Goal: Check status: Check status

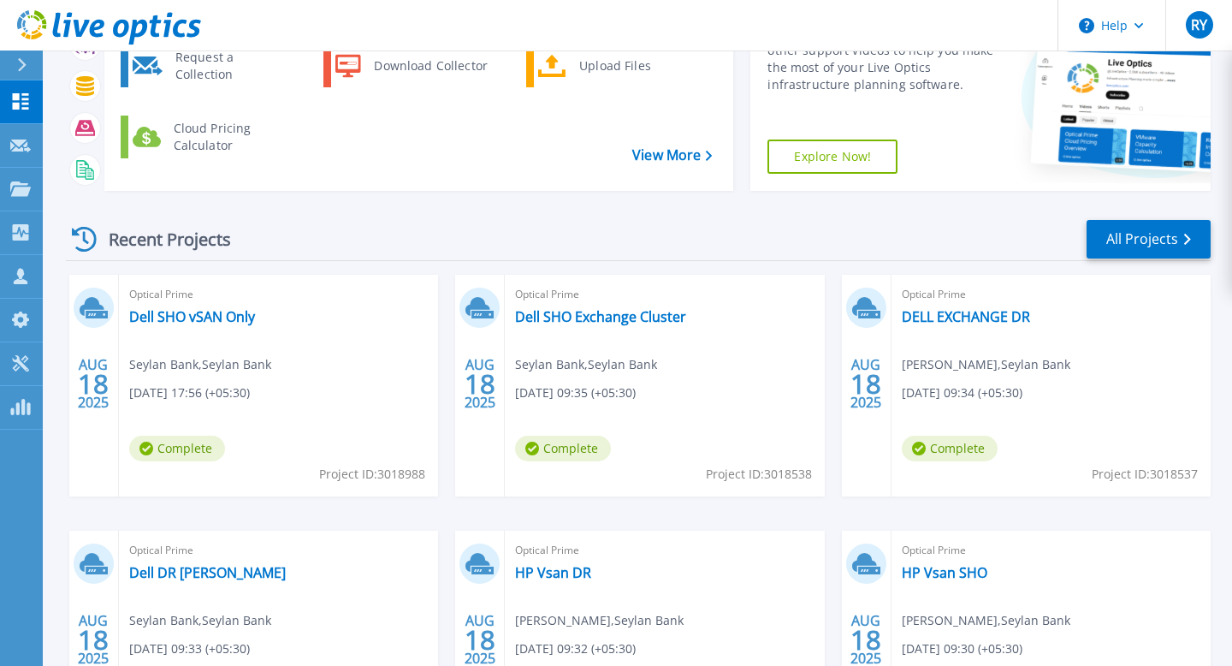
scroll to position [171, 0]
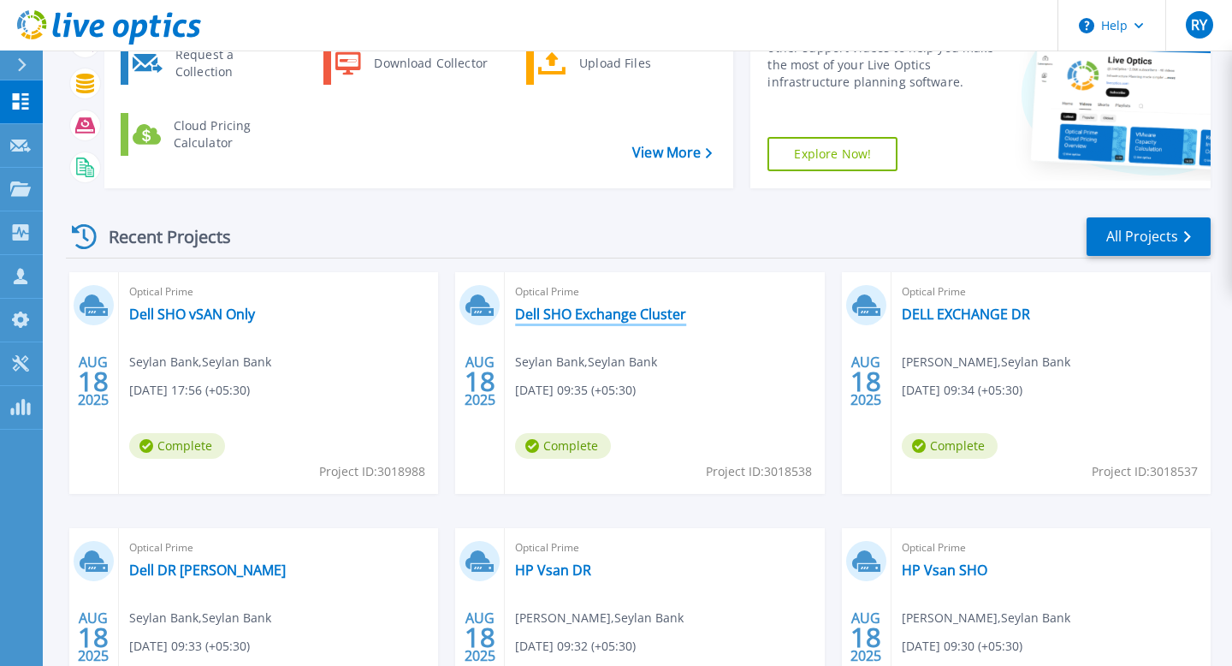
click at [619, 312] on link "Dell SHO Exchange Cluster" at bounding box center [600, 313] width 171 height 17
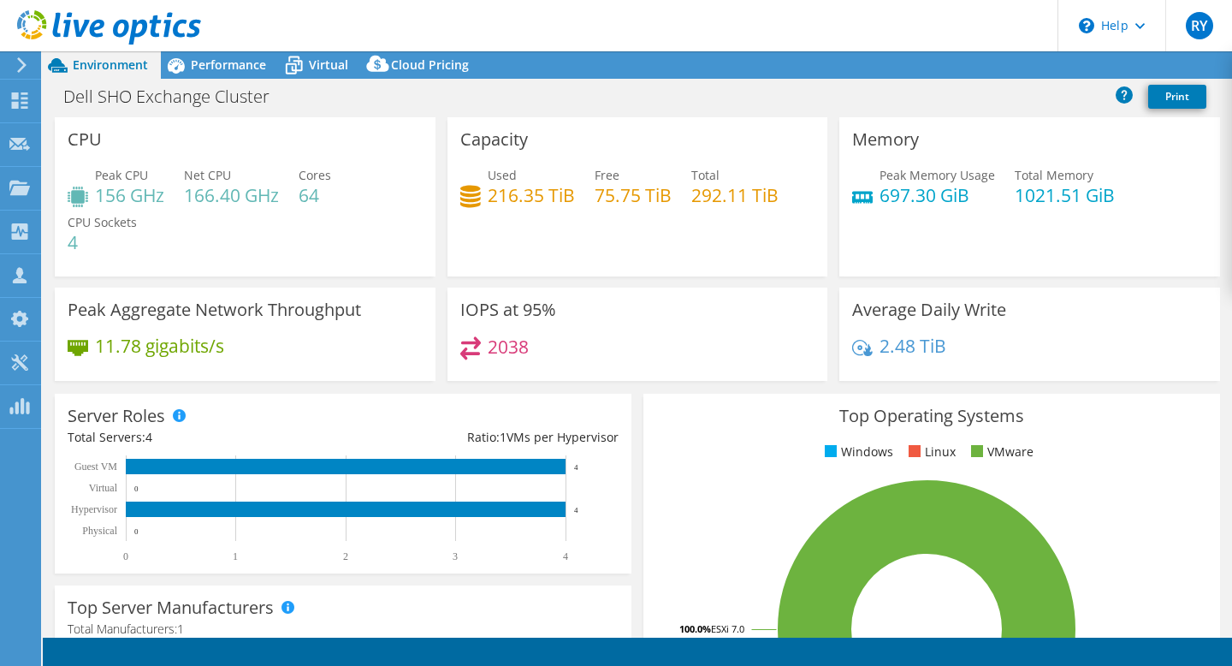
select select "USD"
click at [642, 346] on div "2038" at bounding box center [637, 354] width 355 height 37
click at [648, 345] on div "2038" at bounding box center [637, 354] width 355 height 37
click at [330, 230] on div "Peak CPU 156 GHz Net CPU 166.40 GHz Cores 64 CPU Sockets 4" at bounding box center [245, 217] width 355 height 103
click at [412, 242] on div "Peak CPU 156 GHz Net CPU 166.40 GHz Cores 64 CPU Sockets 4" at bounding box center [245, 217] width 355 height 103
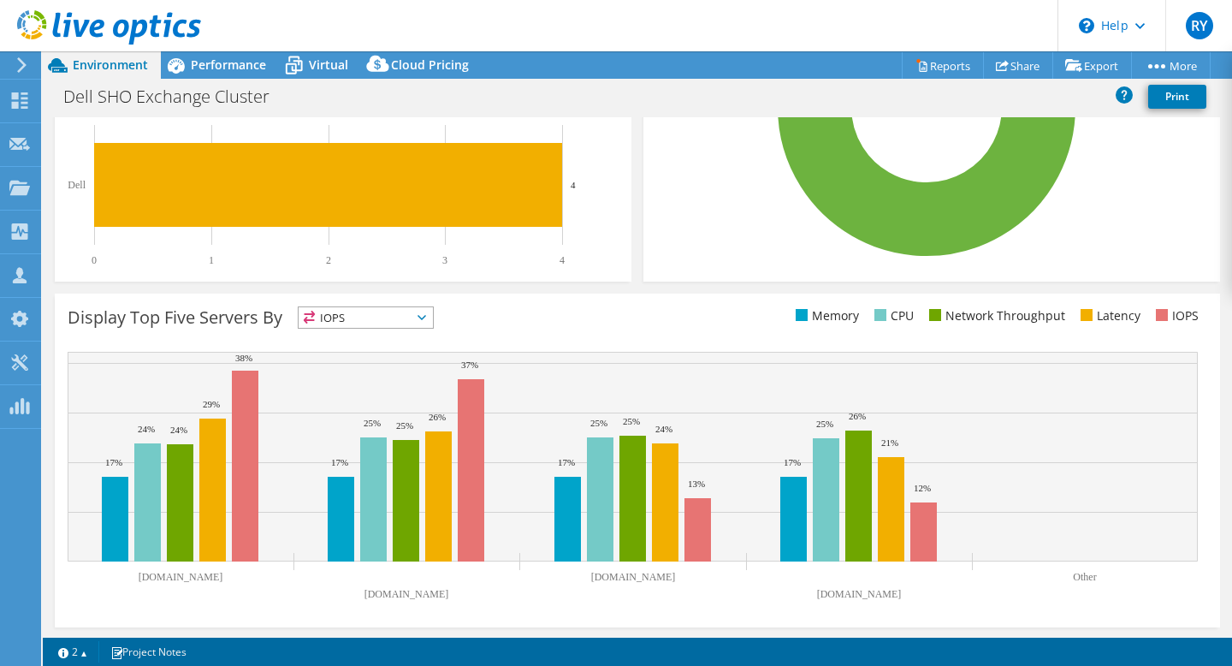
scroll to position [523, 0]
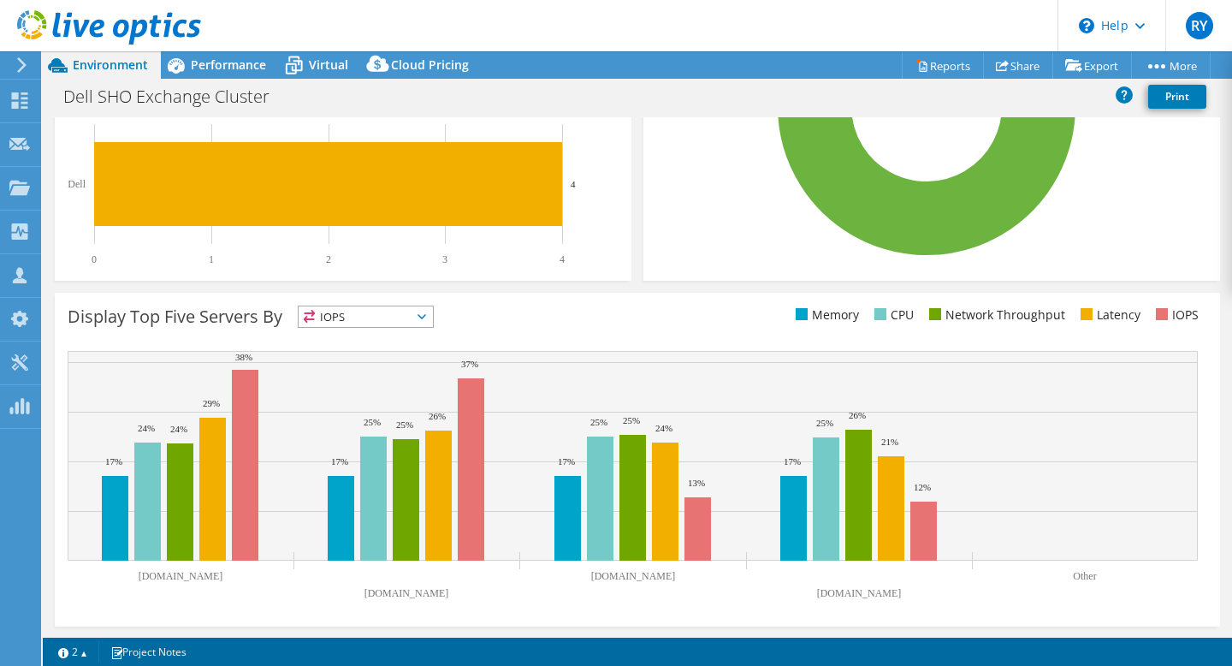
click at [577, 327] on div "Display Top Five Servers By IOPS IOPS" at bounding box center [353, 319] width 570 height 28
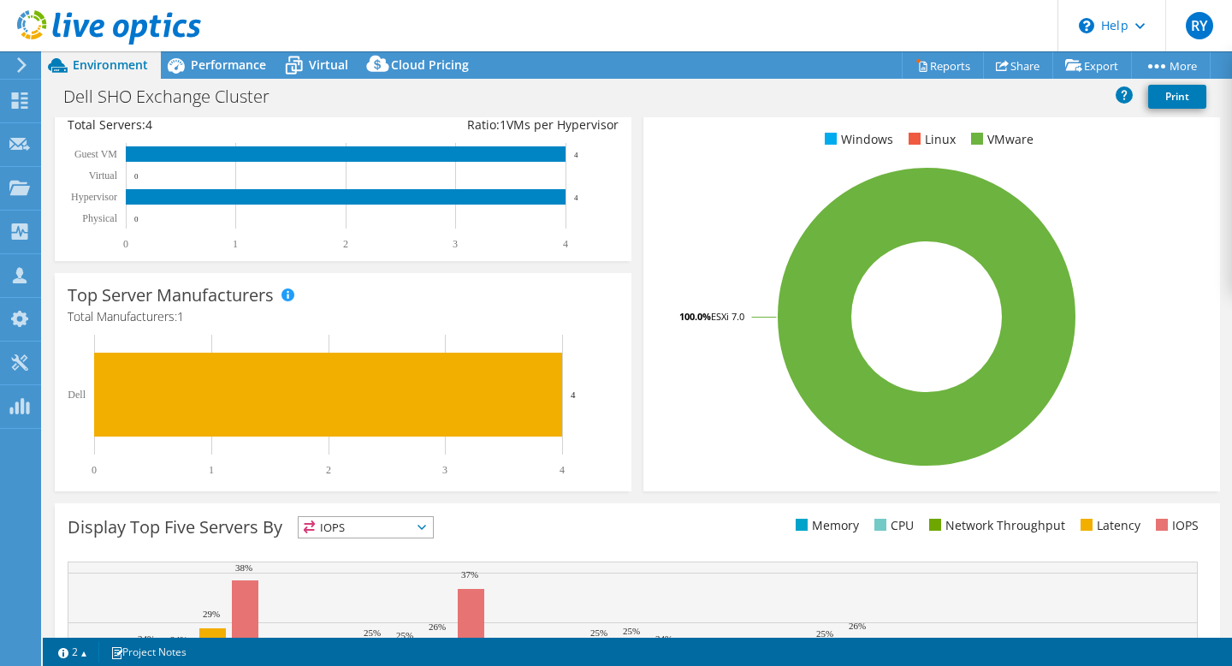
scroll to position [342, 0]
